Goal: Task Accomplishment & Management: Manage account settings

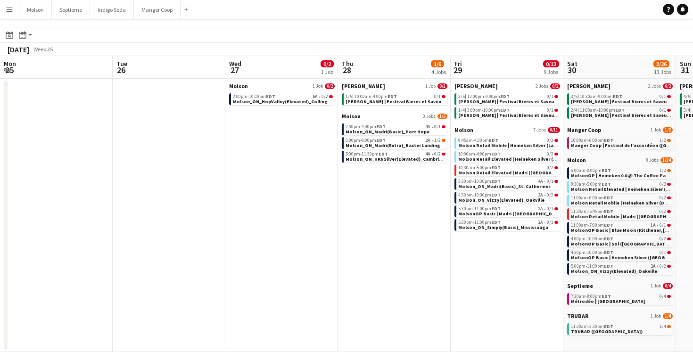
scroll to position [0, 217]
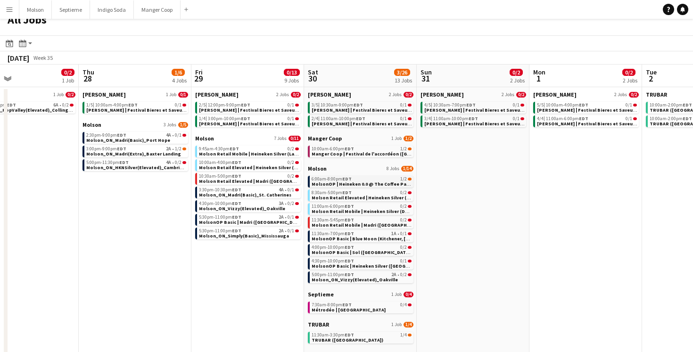
scroll to position [10, 0]
click at [374, 154] on span "Manger Coop | Festival de l'accordéon ([GEOGRAPHIC_DATA], [GEOGRAPHIC_DATA])" at bounding box center [405, 155] width 189 height 6
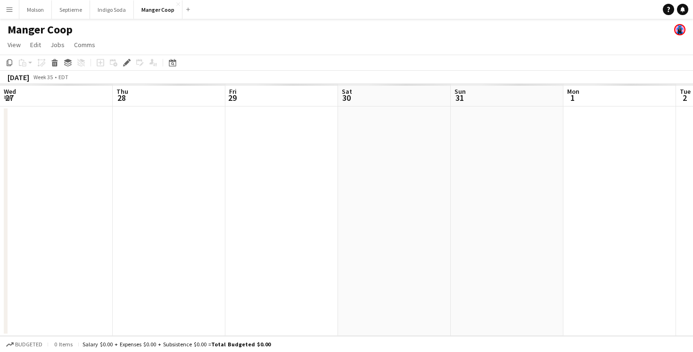
scroll to position [0, 324]
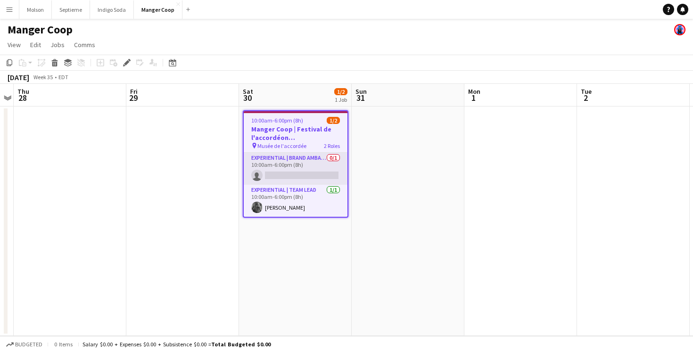
click at [294, 178] on app-card-role "Experiential | Brand Ambassador 0/1 10:00am-6:00pm (8h) single-neutral-actions" at bounding box center [296, 169] width 104 height 32
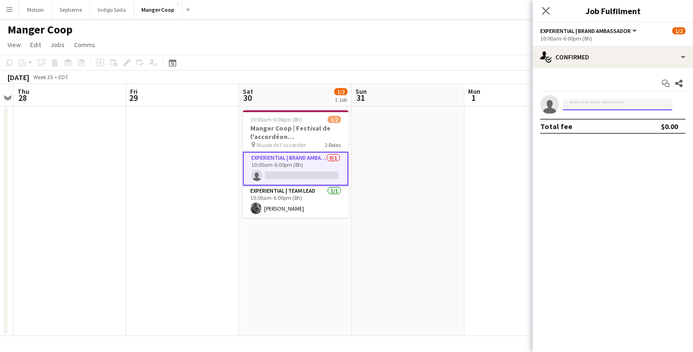
click at [603, 106] on input at bounding box center [617, 104] width 109 height 11
type input "*"
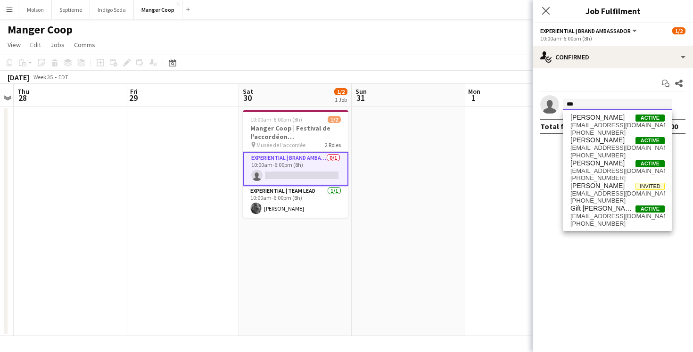
scroll to position [0, 0]
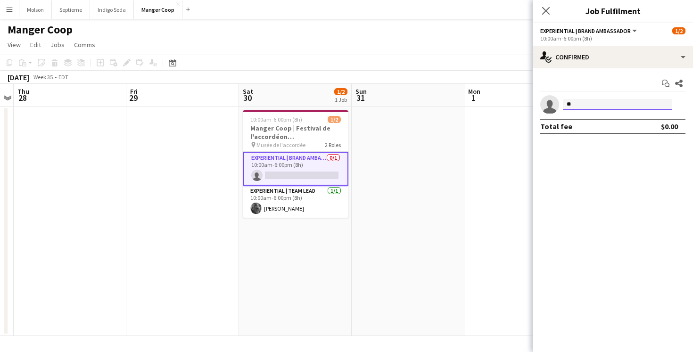
type input "*"
click at [438, 197] on app-date-cell at bounding box center [408, 221] width 113 height 229
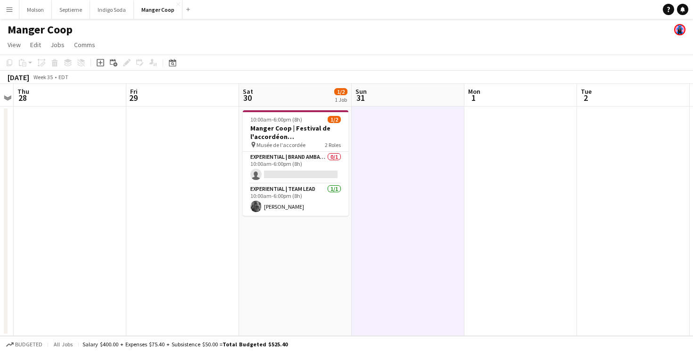
click at [8, 12] on app-icon "Menu" at bounding box center [10, 10] width 8 height 8
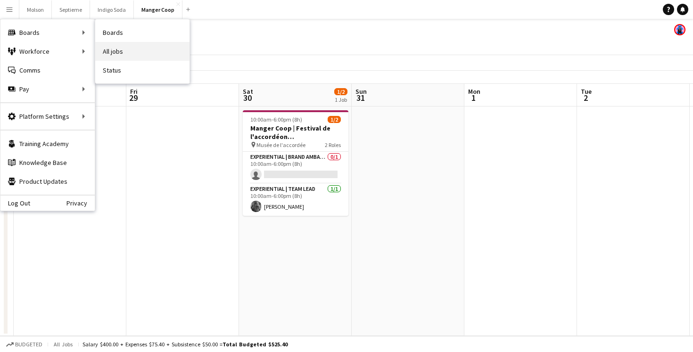
click at [124, 48] on link "All jobs" at bounding box center [142, 51] width 94 height 19
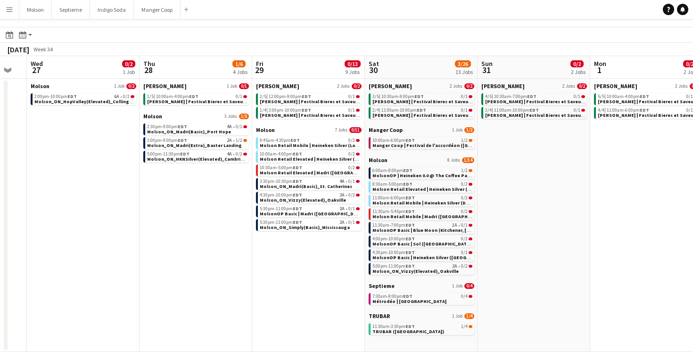
scroll to position [0, 368]
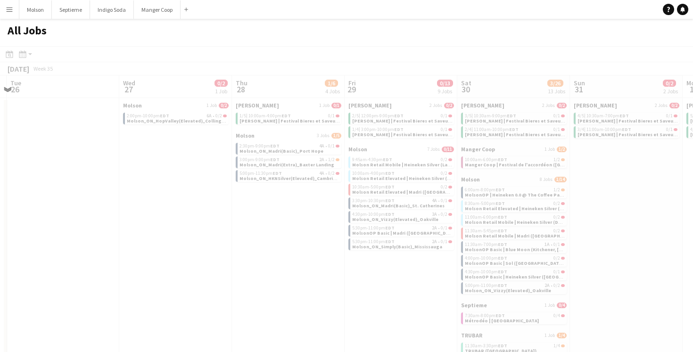
scroll to position [0, 369]
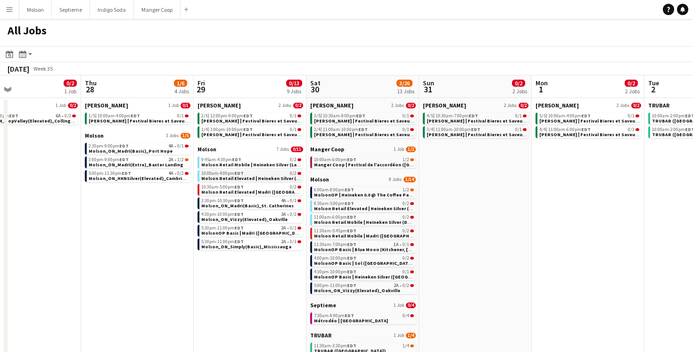
click at [239, 174] on span "EDT" at bounding box center [238, 173] width 9 height 6
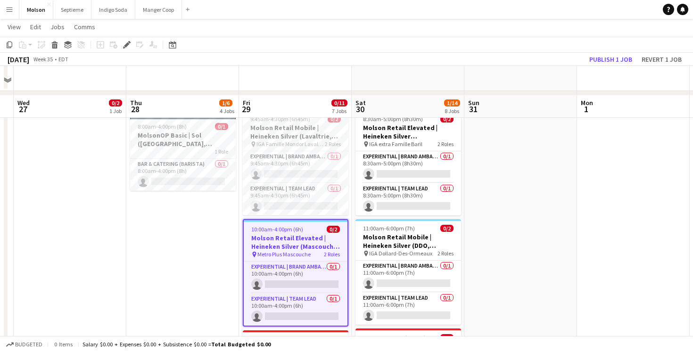
scroll to position [631, 0]
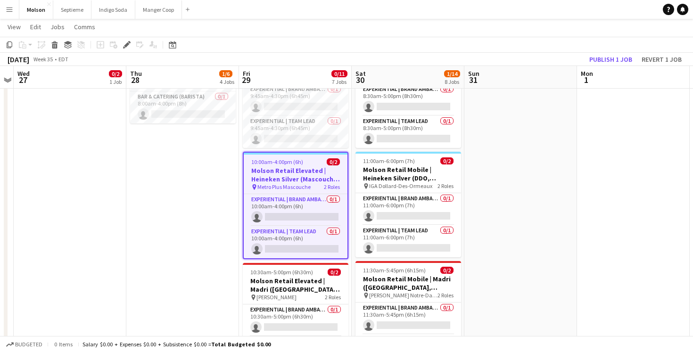
click at [501, 216] on app-date-cell at bounding box center [520, 213] width 113 height 349
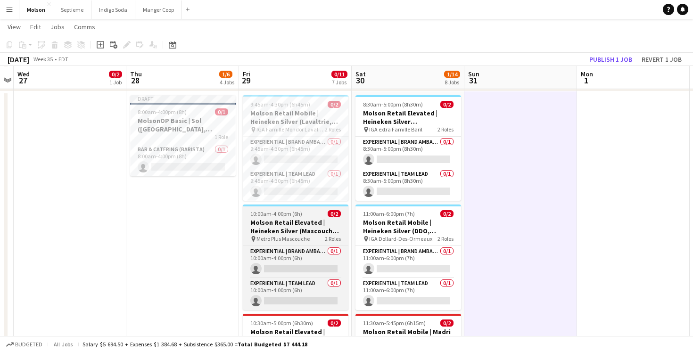
scroll to position [578, 0]
click at [301, 205] on div at bounding box center [296, 205] width 106 height 2
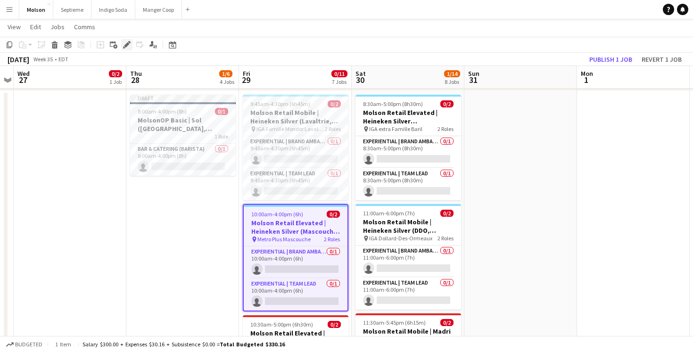
click at [127, 44] on icon at bounding box center [126, 44] width 5 height 5
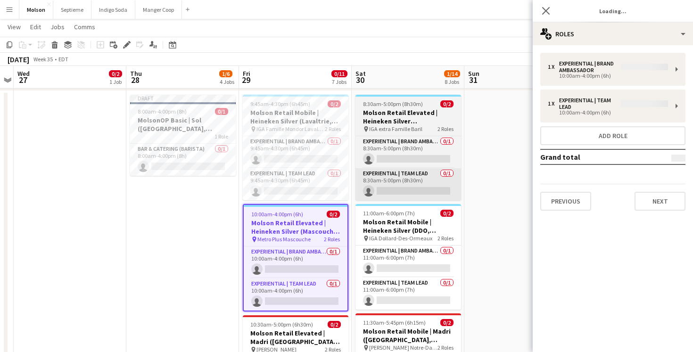
type input "**********"
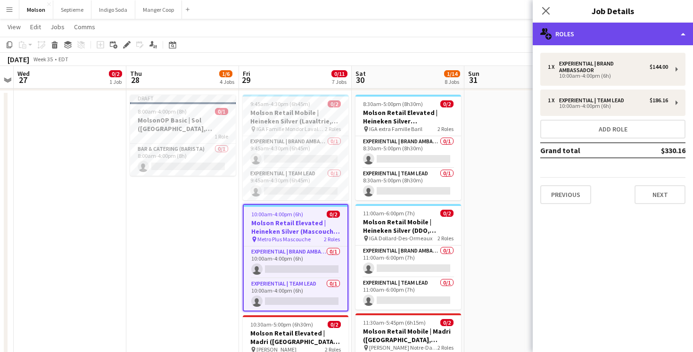
click at [608, 32] on div "multiple-users-add Roles" at bounding box center [613, 34] width 160 height 23
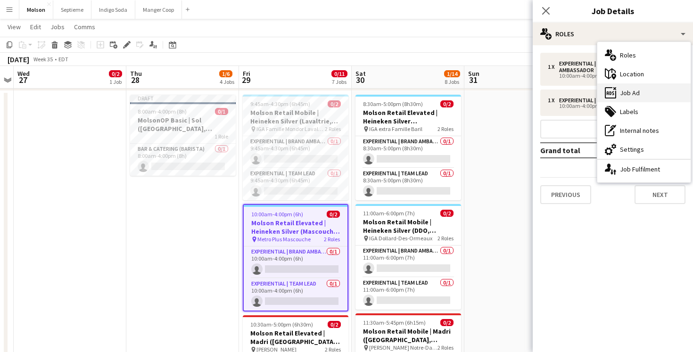
click at [643, 88] on div "ads-window Job Ad" at bounding box center [643, 92] width 93 height 19
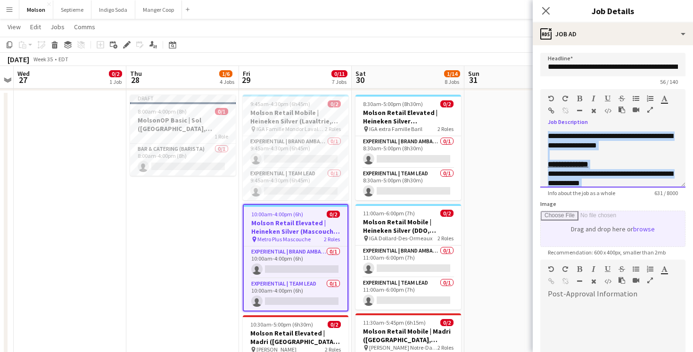
scroll to position [224, 0]
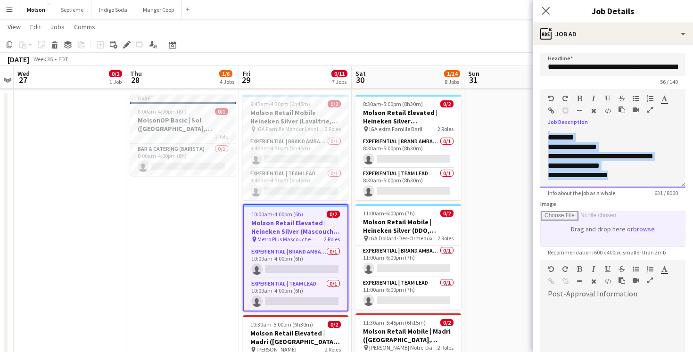
drag, startPoint x: 549, startPoint y: 133, endPoint x: 549, endPoint y: 222, distance: 88.6
click at [549, 222] on form "**********" at bounding box center [613, 266] width 160 height 427
copy div "**********"
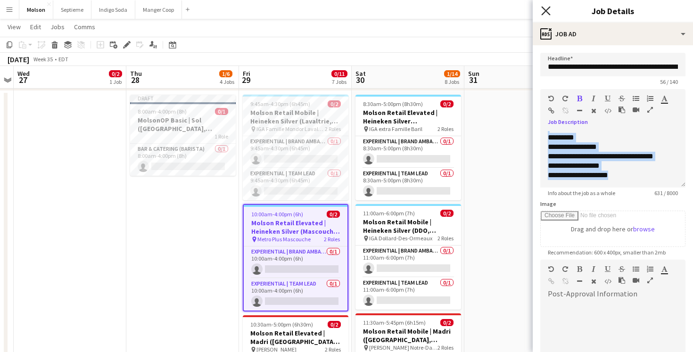
click at [543, 10] on icon "Close pop-in" at bounding box center [545, 10] width 9 height 9
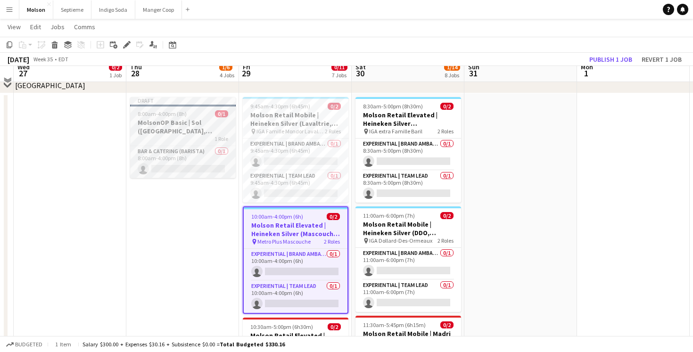
scroll to position [569, 0]
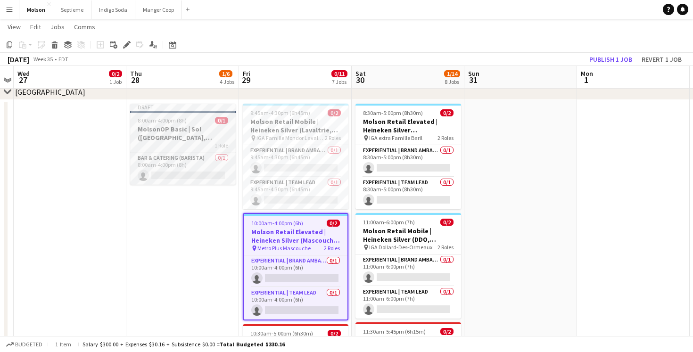
click at [194, 129] on h3 "MolsonOP Basic | Sol (Montreal, QC)" at bounding box center [183, 133] width 106 height 17
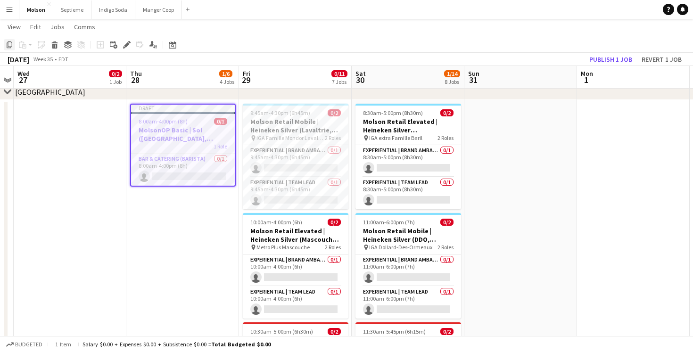
click at [10, 44] on icon "Copy" at bounding box center [10, 45] width 8 height 8
click at [95, 162] on app-date-cell at bounding box center [70, 274] width 113 height 349
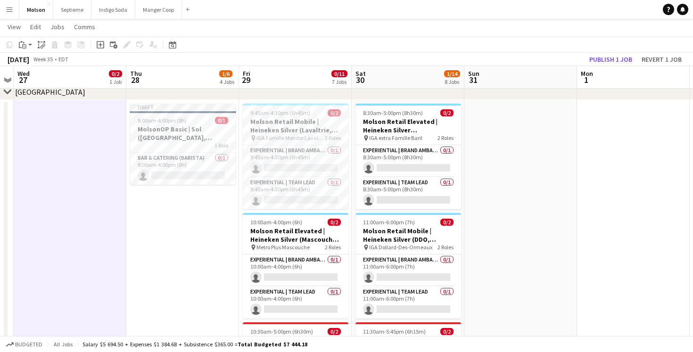
click at [493, 141] on app-date-cell at bounding box center [520, 274] width 113 height 349
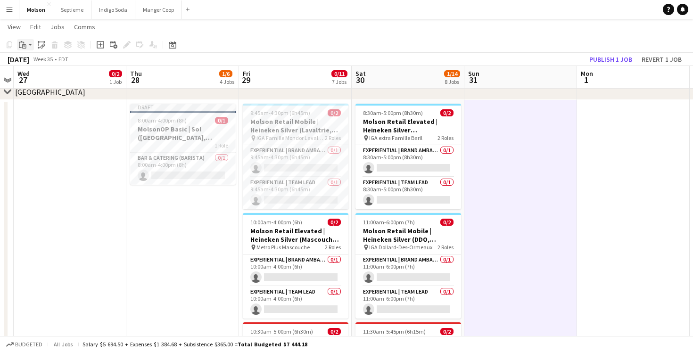
click at [23, 48] on icon at bounding box center [24, 46] width 4 height 4
click at [51, 64] on link "Paste Command V" at bounding box center [62, 62] width 74 height 8
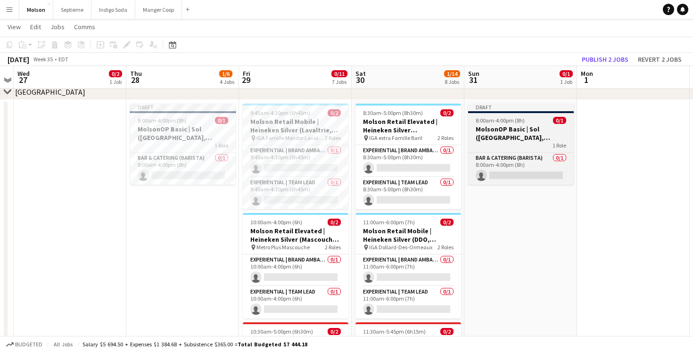
click at [516, 139] on h3 "MolsonOP Basic | Sol (Montreal, QC)" at bounding box center [521, 133] width 106 height 17
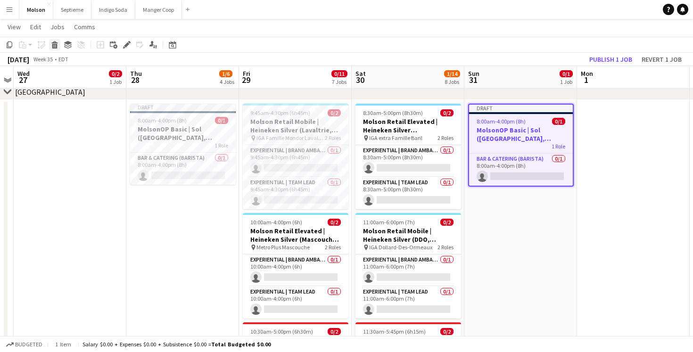
click at [55, 45] on icon at bounding box center [54, 46] width 5 height 5
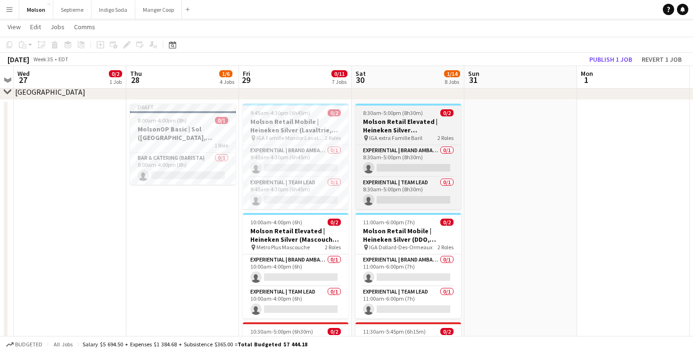
click at [398, 144] on app-job-card "8:30am-5:00pm (8h30m) 0/2 Molson Retail Elevated | Heineken Silver (Shawinigan,…" at bounding box center [408, 157] width 106 height 106
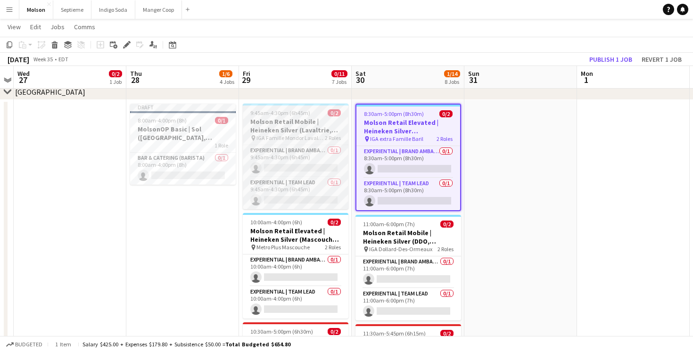
click at [296, 134] on div "pin IGA Famille Mondor Lavaltrie 2 Roles" at bounding box center [296, 138] width 106 height 8
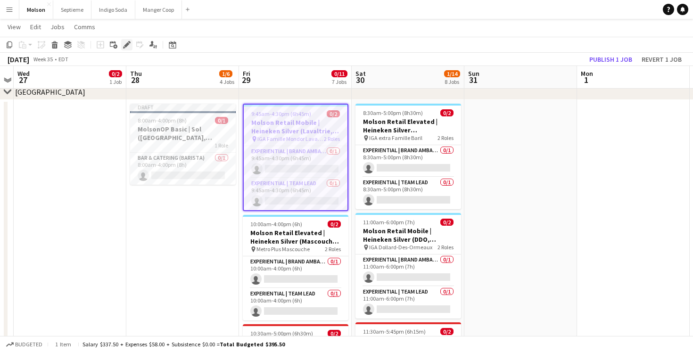
click at [123, 47] on icon "Edit" at bounding box center [127, 45] width 8 height 8
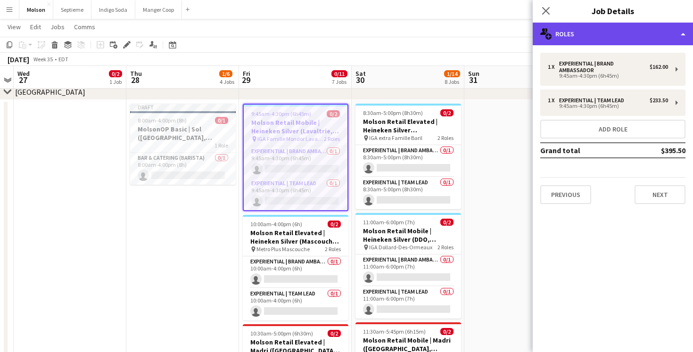
click at [586, 37] on div "multiple-users-add Roles" at bounding box center [613, 34] width 160 height 23
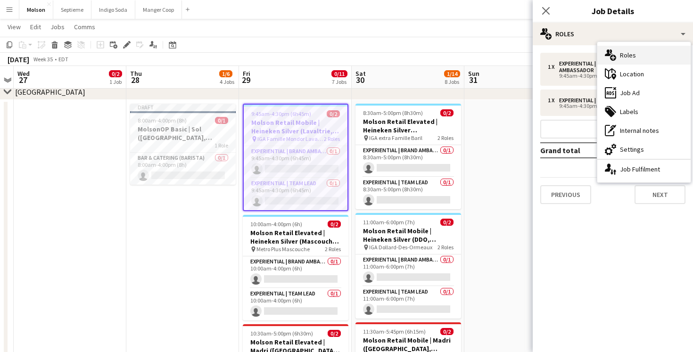
click at [617, 57] on div "multiple-users-add Roles" at bounding box center [643, 55] width 93 height 19
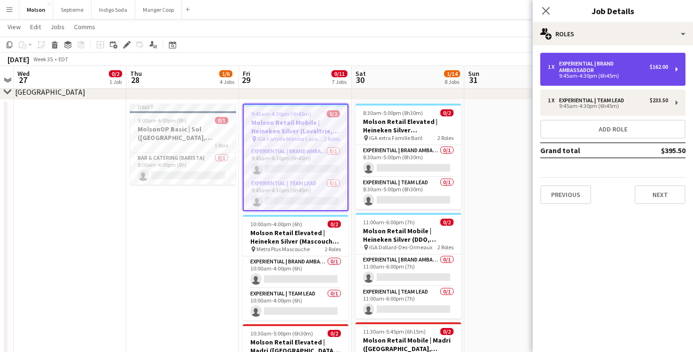
click at [596, 65] on div "Experiential | Brand Ambassador" at bounding box center [604, 66] width 90 height 13
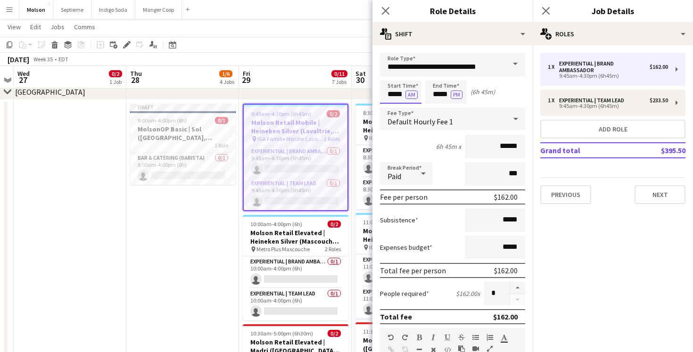
click at [392, 93] on input "*****" at bounding box center [400, 92] width 41 height 24
click at [392, 75] on div at bounding box center [391, 75] width 19 height 9
type input "*****"
click at [392, 109] on div at bounding box center [391, 108] width 19 height 9
click at [492, 96] on div "Start Time ***** AM End Time ***** PM (6h 45m)" at bounding box center [452, 92] width 145 height 24
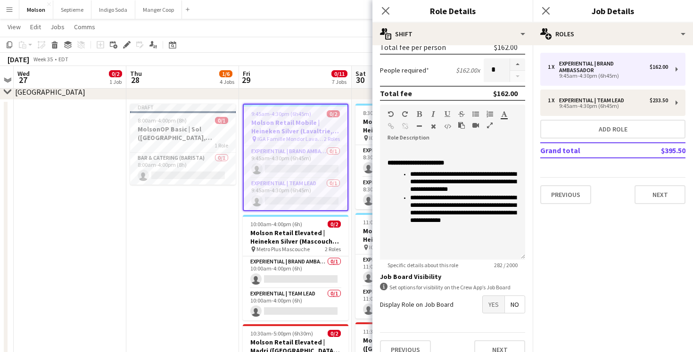
scroll to position [238, 0]
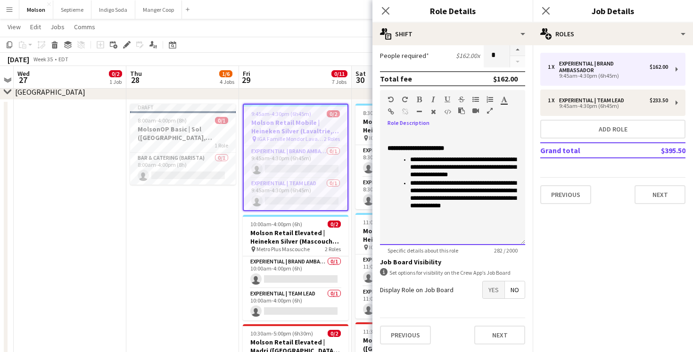
drag, startPoint x: 387, startPoint y: 145, endPoint x: 475, endPoint y: 235, distance: 125.6
click at [475, 235] on div "**********" at bounding box center [452, 188] width 145 height 113
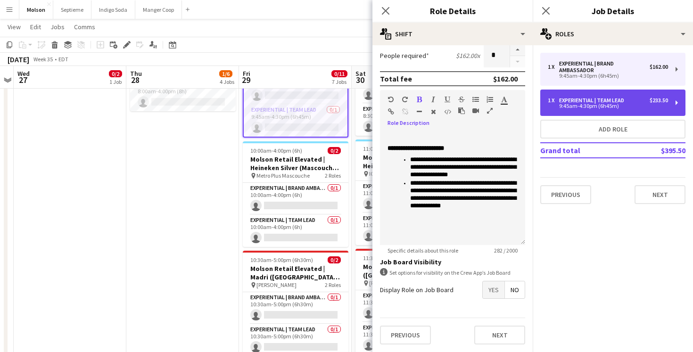
click at [590, 100] on div "Experiential | Team Lead" at bounding box center [593, 100] width 69 height 7
type input "**********"
type input "******"
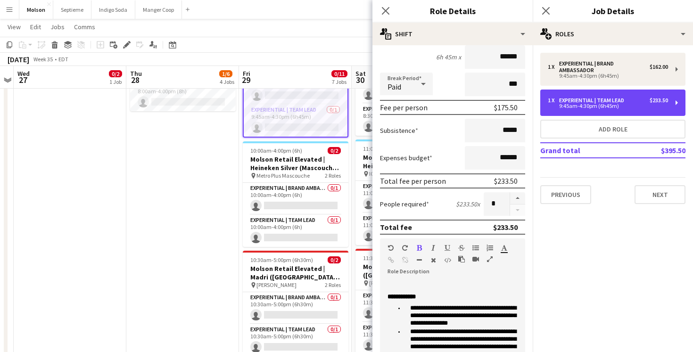
scroll to position [88, 0]
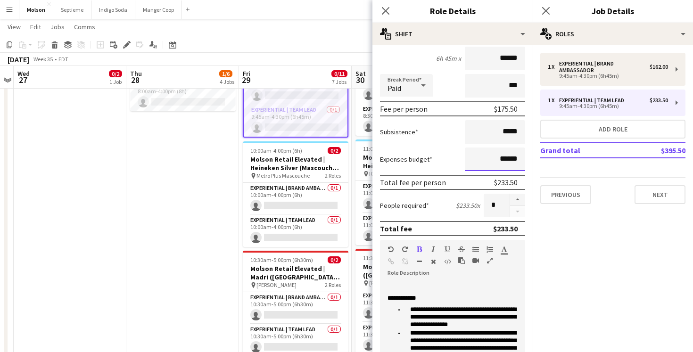
drag, startPoint x: 507, startPoint y: 157, endPoint x: 524, endPoint y: 157, distance: 17.0
click at [524, 157] on input "******" at bounding box center [495, 160] width 60 height 24
drag, startPoint x: 494, startPoint y: 158, endPoint x: 517, endPoint y: 158, distance: 23.6
click at [517, 158] on input "******" at bounding box center [495, 160] width 60 height 24
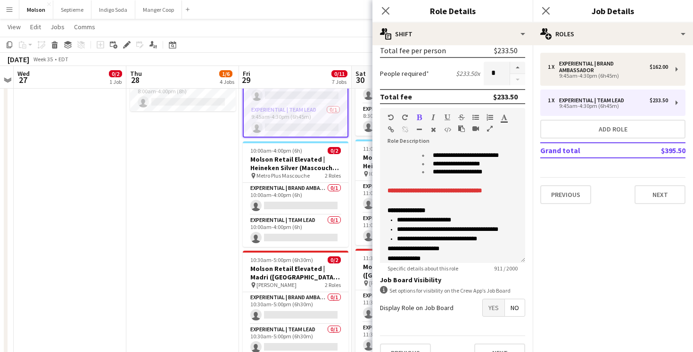
scroll to position [215, 0]
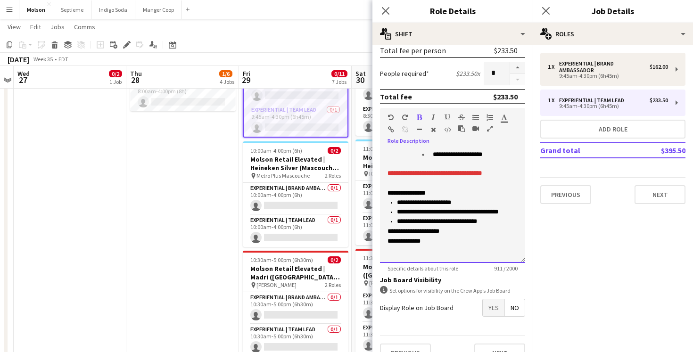
drag, startPoint x: 387, startPoint y: 229, endPoint x: 456, endPoint y: 229, distance: 68.8
click at [456, 229] on div "**********" at bounding box center [452, 206] width 145 height 113
click at [444, 239] on div "**********" at bounding box center [452, 207] width 130 height 78
drag, startPoint x: 433, startPoint y: 239, endPoint x: 407, endPoint y: 239, distance: 25.9
click at [407, 239] on div "**********" at bounding box center [452, 207] width 130 height 78
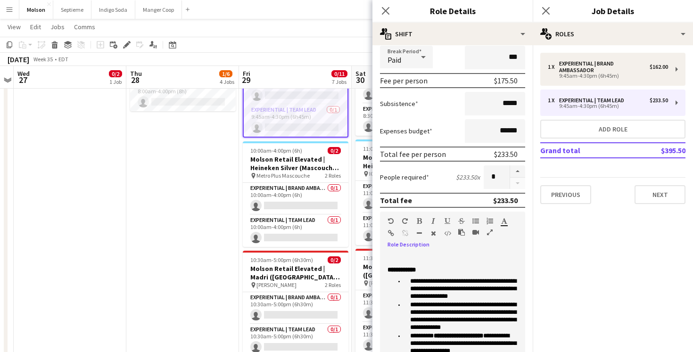
scroll to position [117, 0]
drag, startPoint x: 500, startPoint y: 99, endPoint x: 528, endPoint y: 99, distance: 28.3
click at [528, 99] on form "**********" at bounding box center [452, 204] width 160 height 537
click at [549, 248] on mat-expansion-panel "pencil3 General details 1 x Experiential | Brand Ambassador $162.00 9:45am-4:30…" at bounding box center [613, 198] width 160 height 307
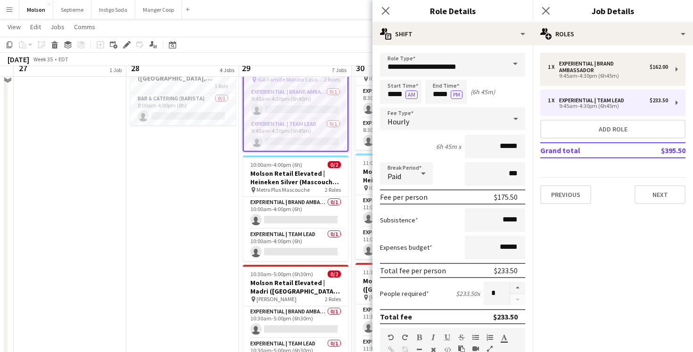
scroll to position [613, 0]
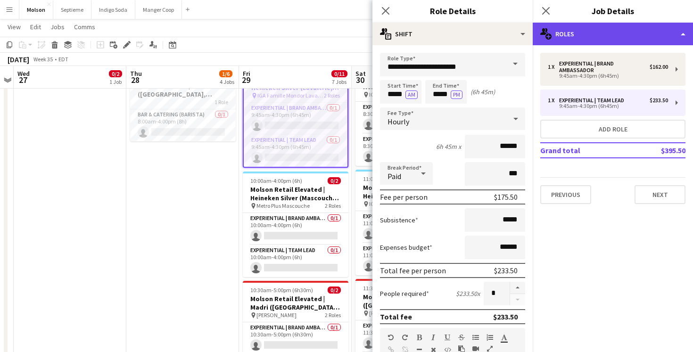
click at [601, 32] on div "multiple-users-add Roles" at bounding box center [613, 34] width 160 height 23
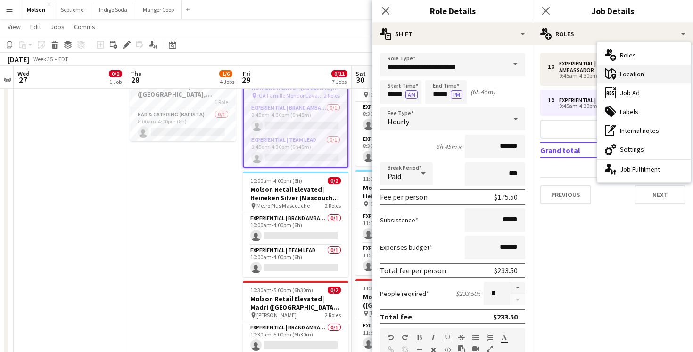
click at [634, 76] on div "maps-pin-1 Location" at bounding box center [643, 74] width 93 height 19
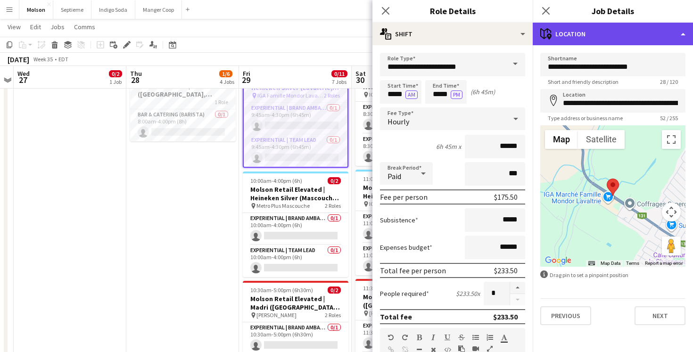
click at [604, 28] on div "maps-pin-1 Location" at bounding box center [613, 34] width 160 height 23
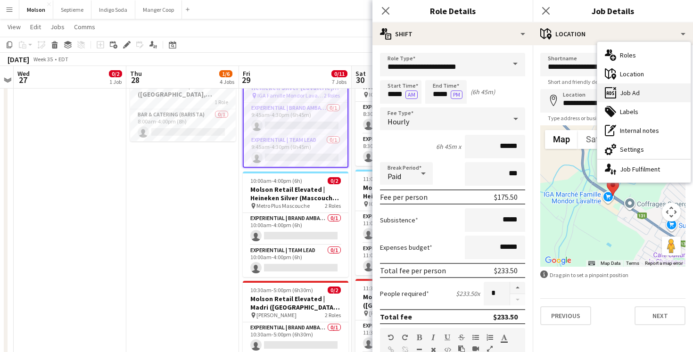
click at [640, 93] on div "ads-window Job Ad" at bounding box center [643, 92] width 93 height 19
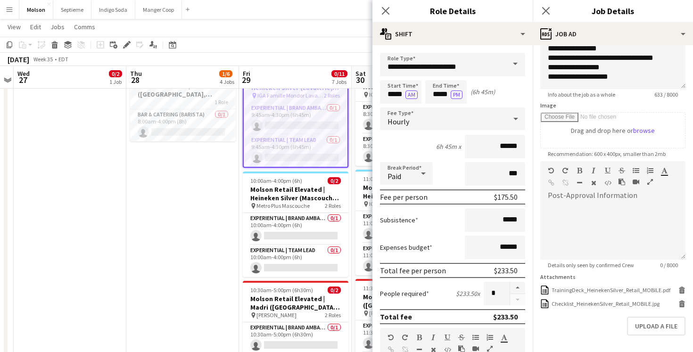
scroll to position [135, 0]
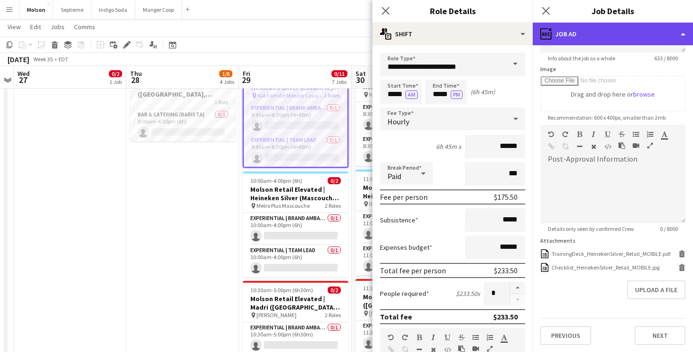
click at [583, 33] on div "ads-window Job Ad" at bounding box center [613, 34] width 160 height 23
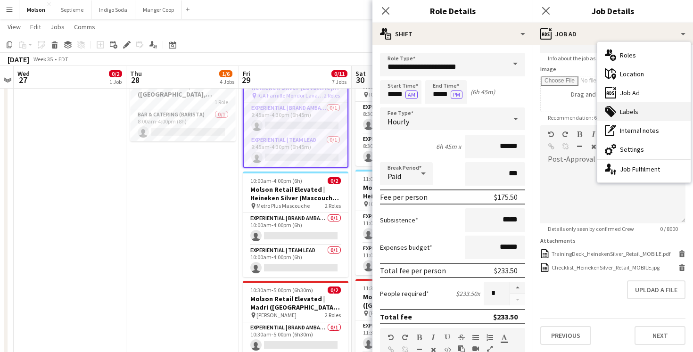
click at [631, 108] on div "tags-double Labels" at bounding box center [643, 111] width 93 height 19
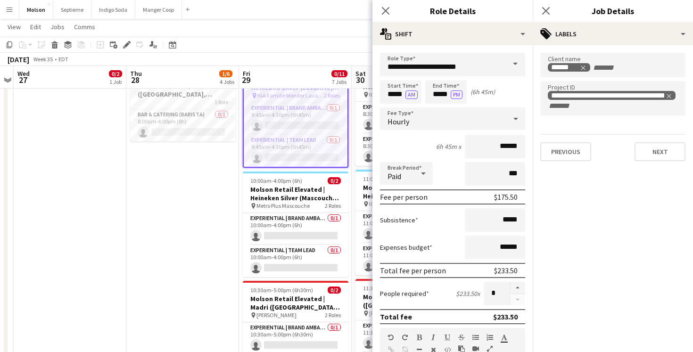
scroll to position [0, 0]
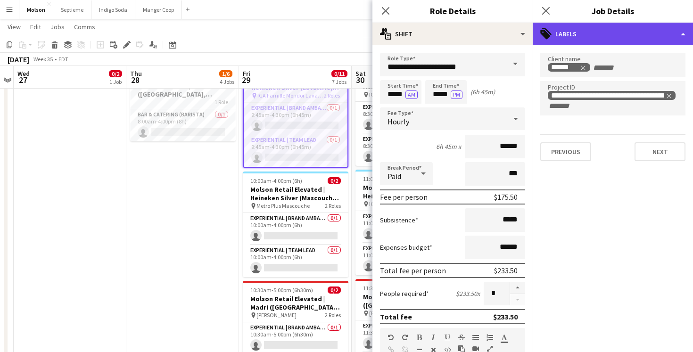
click at [582, 27] on div "tags-double Labels" at bounding box center [613, 34] width 160 height 23
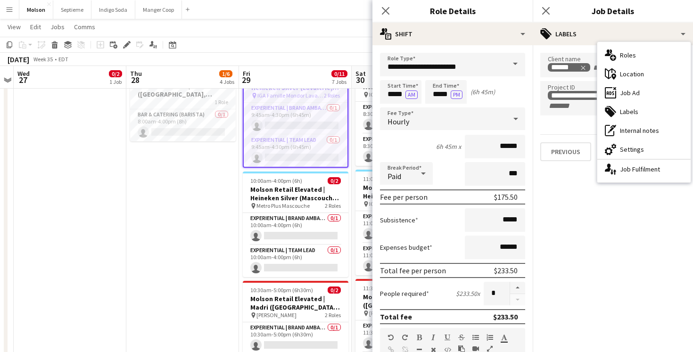
click at [641, 129] on div "pen-write Internal notes" at bounding box center [643, 130] width 93 height 19
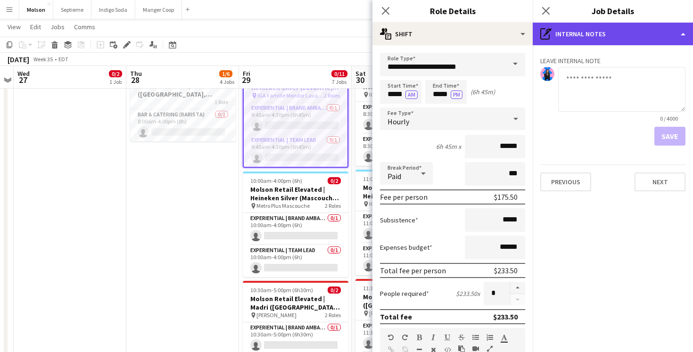
click at [607, 27] on div "pen-write Internal notes" at bounding box center [613, 34] width 160 height 23
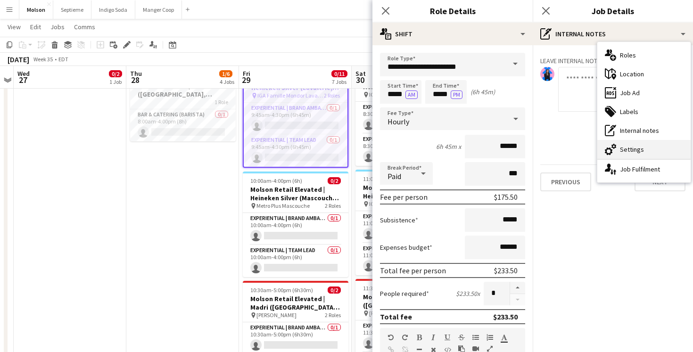
click at [640, 148] on div "cog-double-3 Settings" at bounding box center [643, 149] width 93 height 19
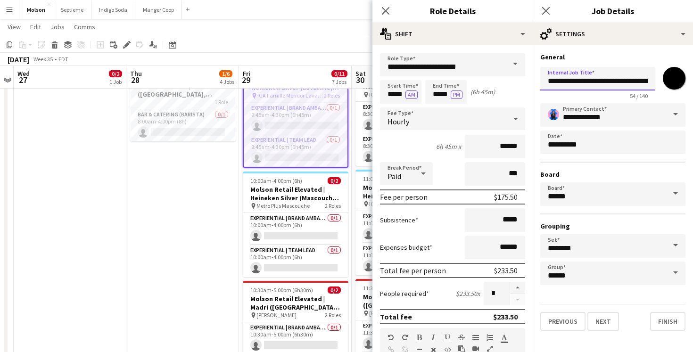
scroll to position [0, 65]
drag, startPoint x: 567, startPoint y: 83, endPoint x: 658, endPoint y: 82, distance: 91.4
click at [658, 82] on div "**********" at bounding box center [612, 81] width 145 height 36
click at [583, 93] on div "54 / 140" at bounding box center [597, 95] width 115 height 7
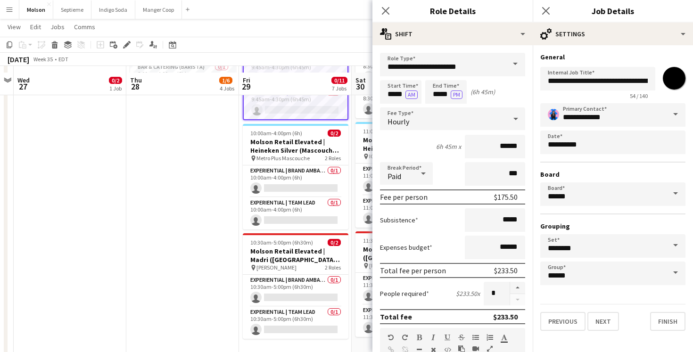
scroll to position [682, 0]
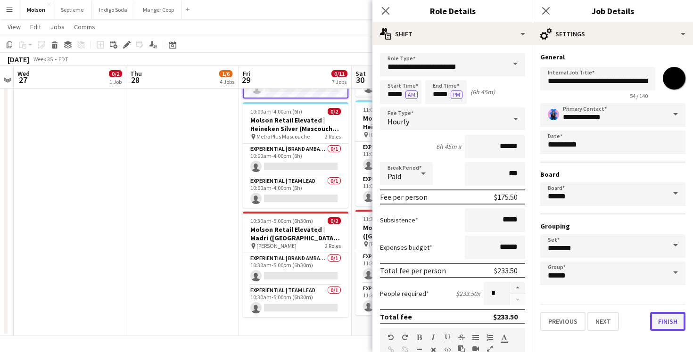
click at [672, 320] on button "Finish" at bounding box center [667, 321] width 35 height 19
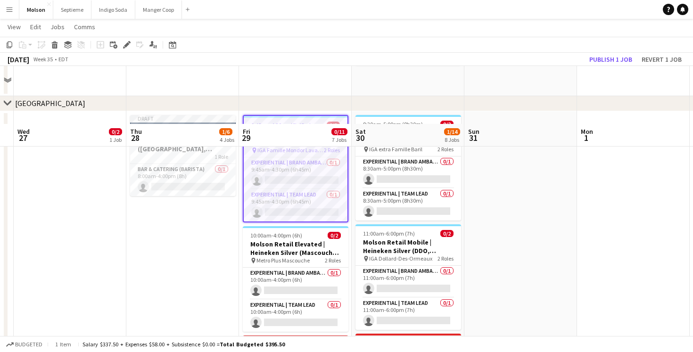
scroll to position [551, 0]
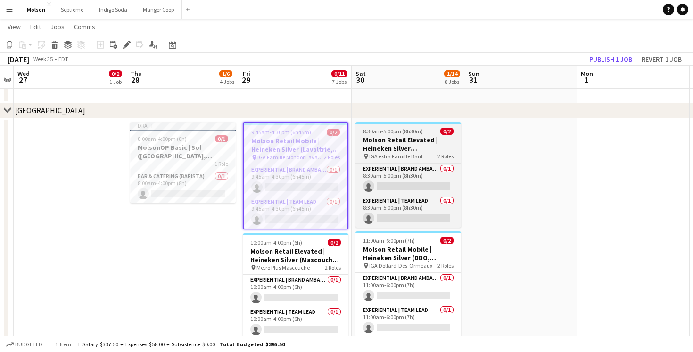
click at [410, 161] on app-job-card "8:30am-5:00pm (8h30m) 0/2 Molson Retail Elevated | Heineken Silver (Shawinigan,…" at bounding box center [408, 175] width 106 height 106
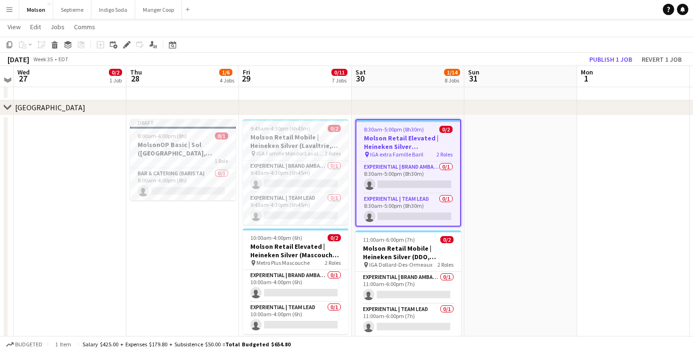
scroll to position [557, 0]
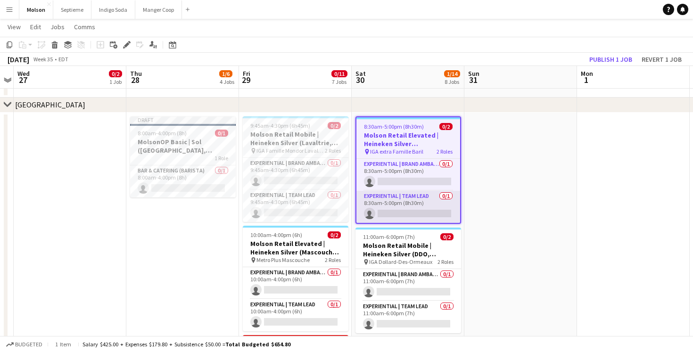
click at [440, 192] on app-card-role "Experiential | Team Lead 0/1 8:30am-5:00pm (8h30m) single-neutral-actions" at bounding box center [408, 207] width 104 height 32
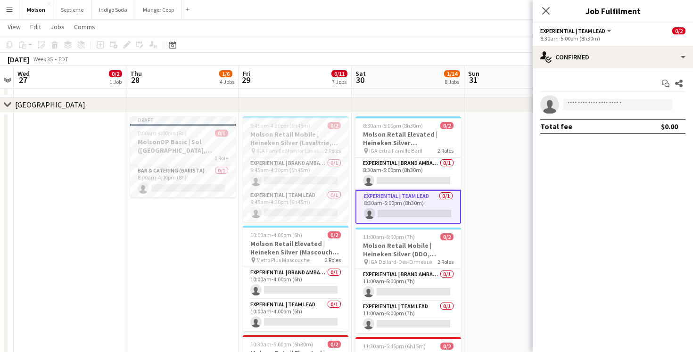
click at [488, 197] on app-date-cell at bounding box center [520, 287] width 113 height 349
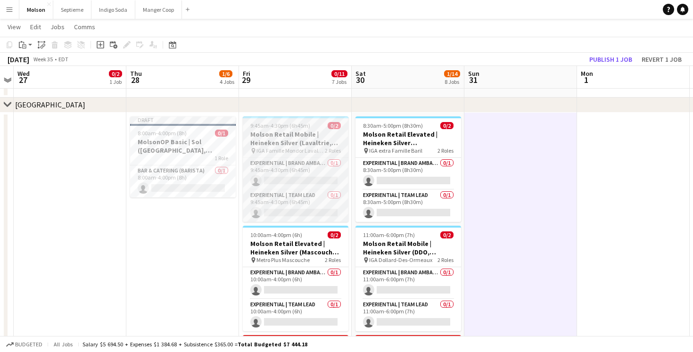
click at [346, 130] on h3 "Molson Retail Mobile | Heineken Silver (Lavaltrie, [GEOGRAPHIC_DATA])" at bounding box center [296, 138] width 106 height 17
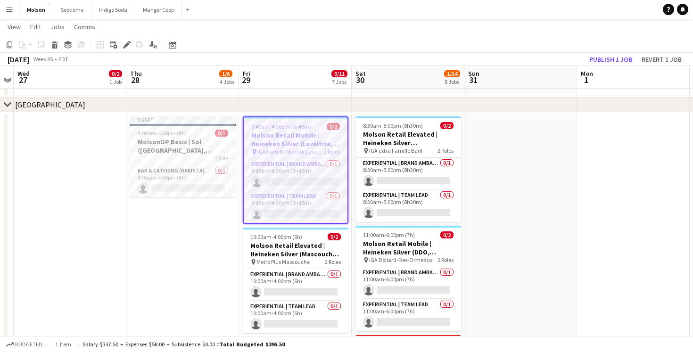
click at [528, 151] on app-date-cell at bounding box center [520, 287] width 113 height 349
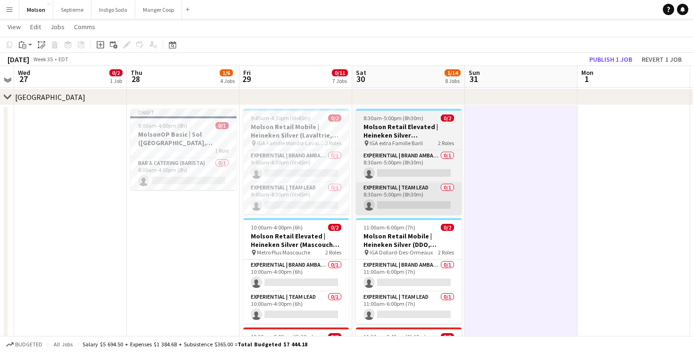
scroll to position [561, 0]
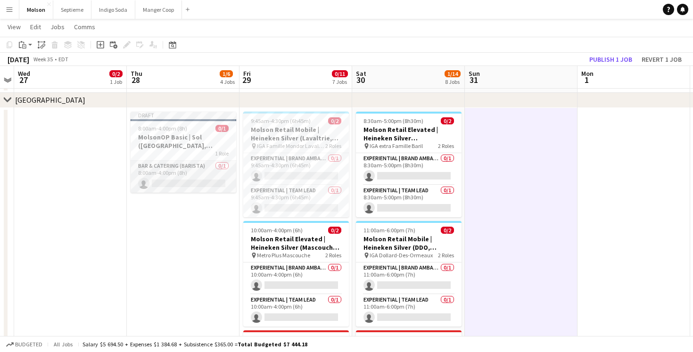
click at [203, 174] on app-card-role "Bar & Catering (Barista) 0/1 8:00am-4:00pm (8h) single-neutral-actions" at bounding box center [184, 177] width 106 height 32
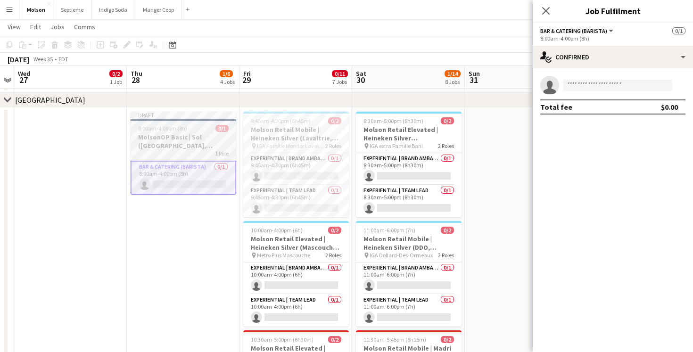
click at [197, 133] on h3 "MolsonOP Basic | Sol (Montreal, QC)" at bounding box center [184, 141] width 106 height 17
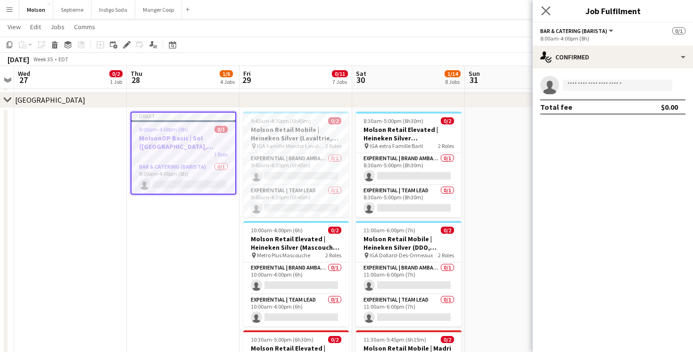
click at [545, 5] on app-icon "Close pop-in" at bounding box center [546, 11] width 14 height 14
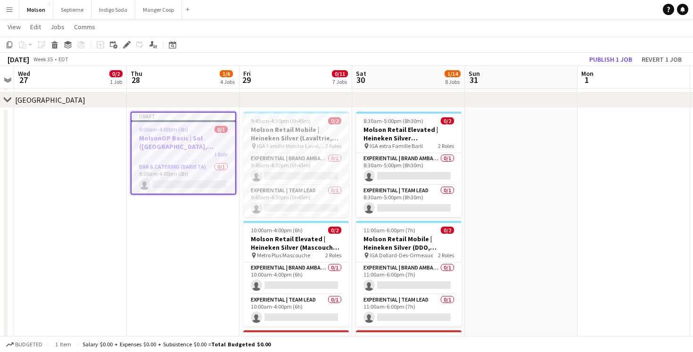
click at [527, 28] on app-page-menu "View Day view expanded Day view collapsed Month view Date picker Jump to today …" at bounding box center [346, 28] width 693 height 18
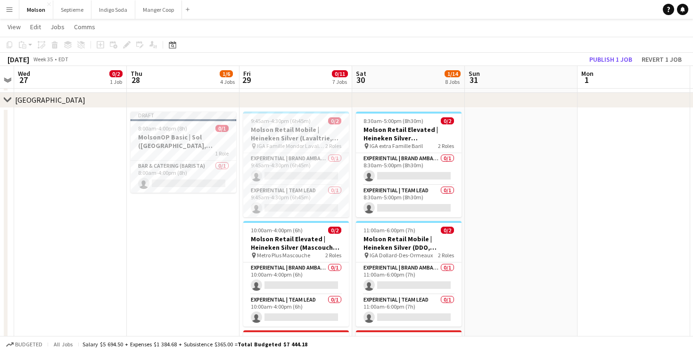
click at [10, 11] on app-icon "Menu" at bounding box center [10, 10] width 8 height 8
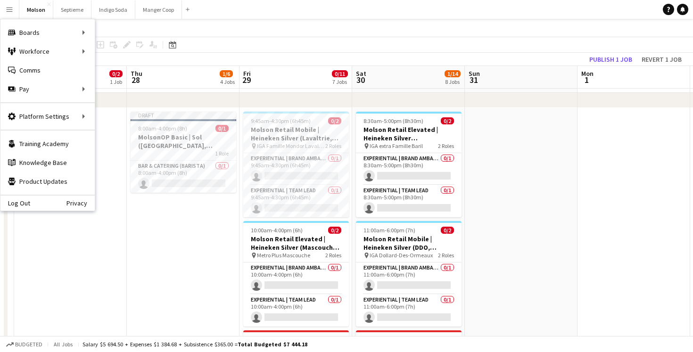
click at [426, 30] on app-page-menu "View Day view expanded Day view collapsed Month view Date picker Jump to today …" at bounding box center [346, 28] width 693 height 18
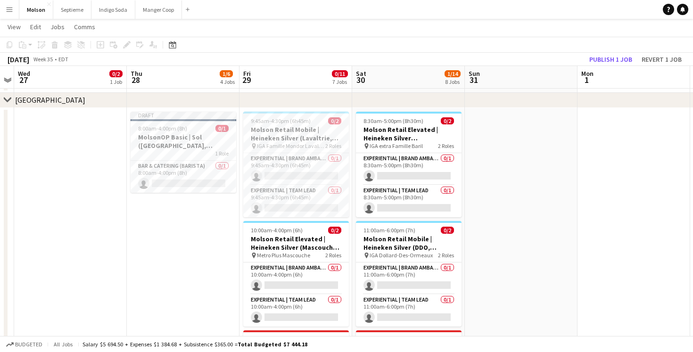
click at [12, 12] on app-icon "Menu" at bounding box center [10, 10] width 8 height 8
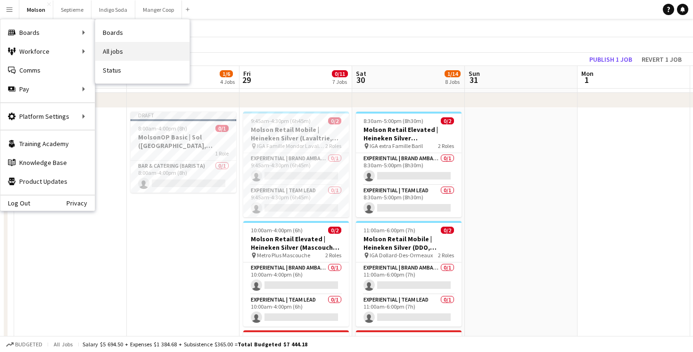
click at [121, 47] on link "All jobs" at bounding box center [142, 51] width 94 height 19
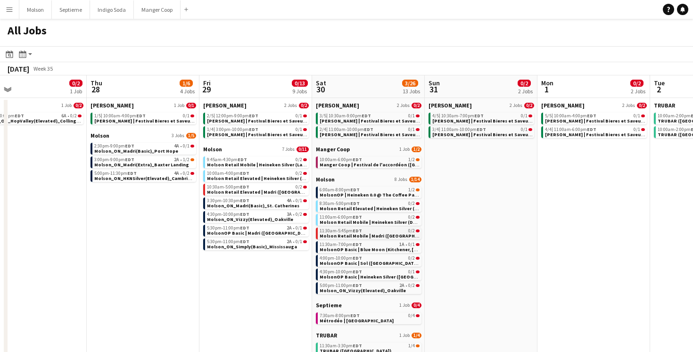
scroll to position [0, 251]
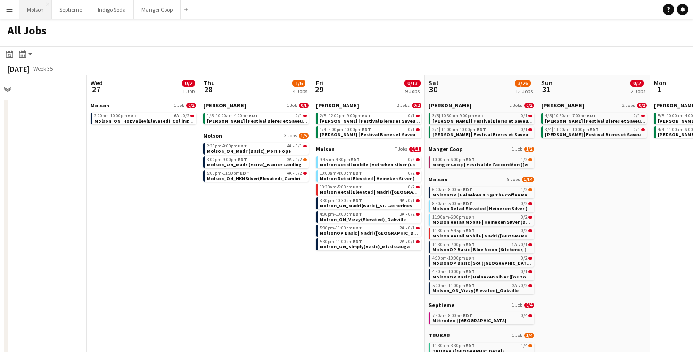
click at [34, 14] on button "Molson Close" at bounding box center [35, 9] width 33 height 18
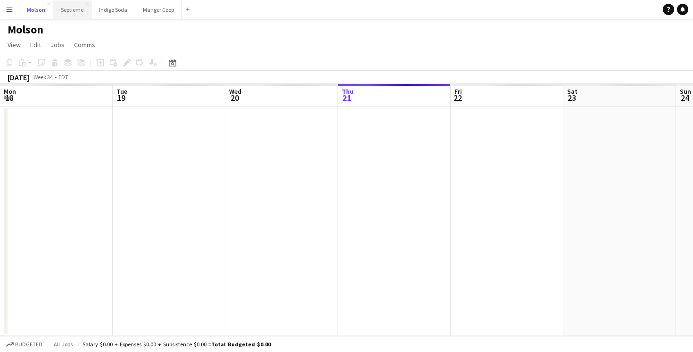
scroll to position [0, 225]
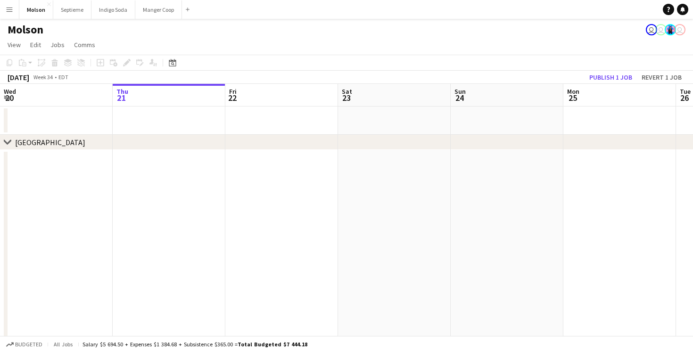
click at [6, 142] on icon at bounding box center [7, 142] width 7 height 4
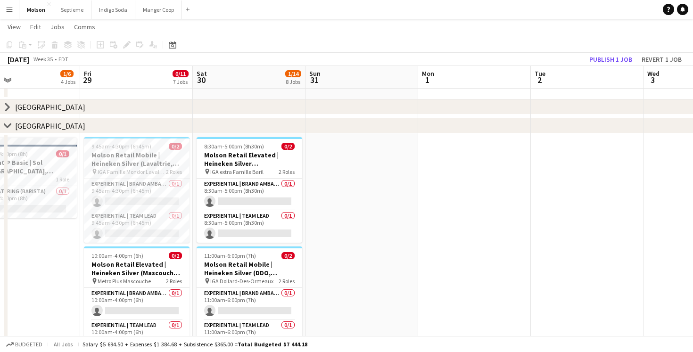
scroll to position [0, 238]
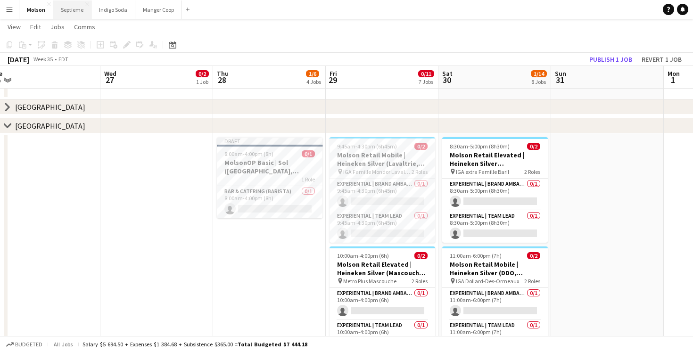
click at [72, 11] on button "Septieme Close" at bounding box center [72, 9] width 38 height 18
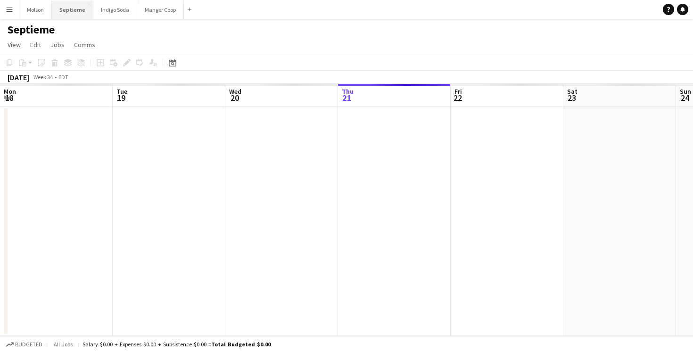
scroll to position [0, 225]
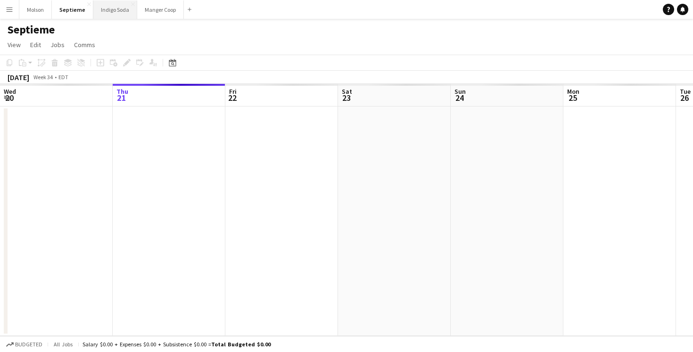
click at [105, 12] on button "Indigo Soda Close" at bounding box center [115, 9] width 44 height 18
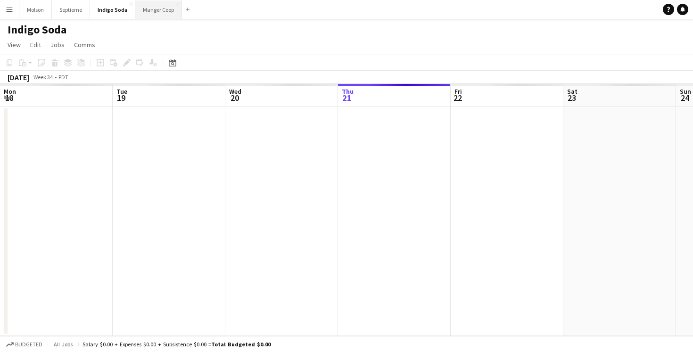
click at [164, 12] on button "Manger Coop Close" at bounding box center [158, 9] width 47 height 18
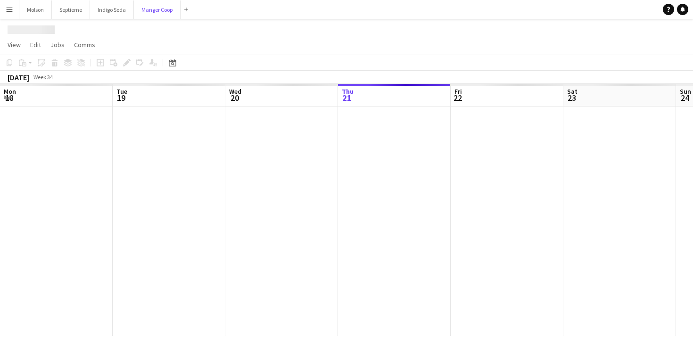
scroll to position [0, 225]
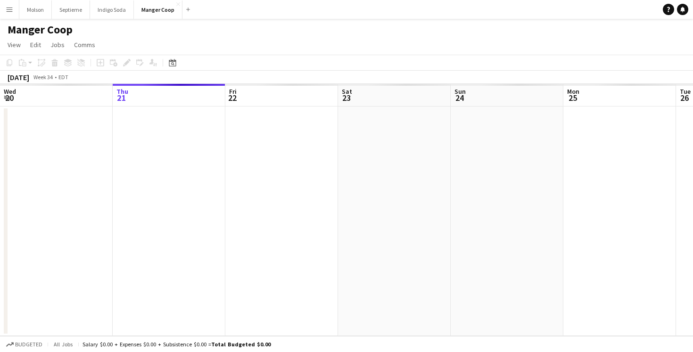
click at [5, 11] on button "Menu" at bounding box center [9, 9] width 19 height 19
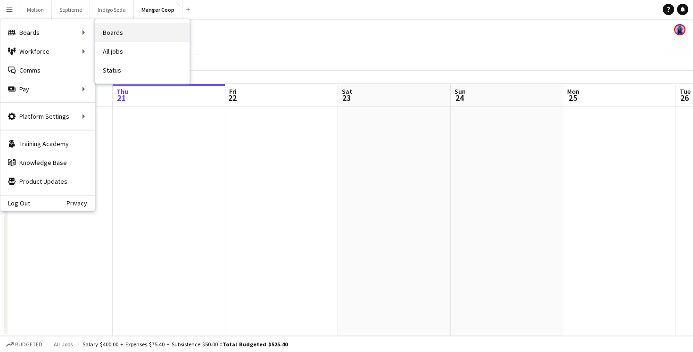
click at [133, 33] on link "Boards" at bounding box center [142, 32] width 94 height 19
